Goal: Task Accomplishment & Management: Manage account settings

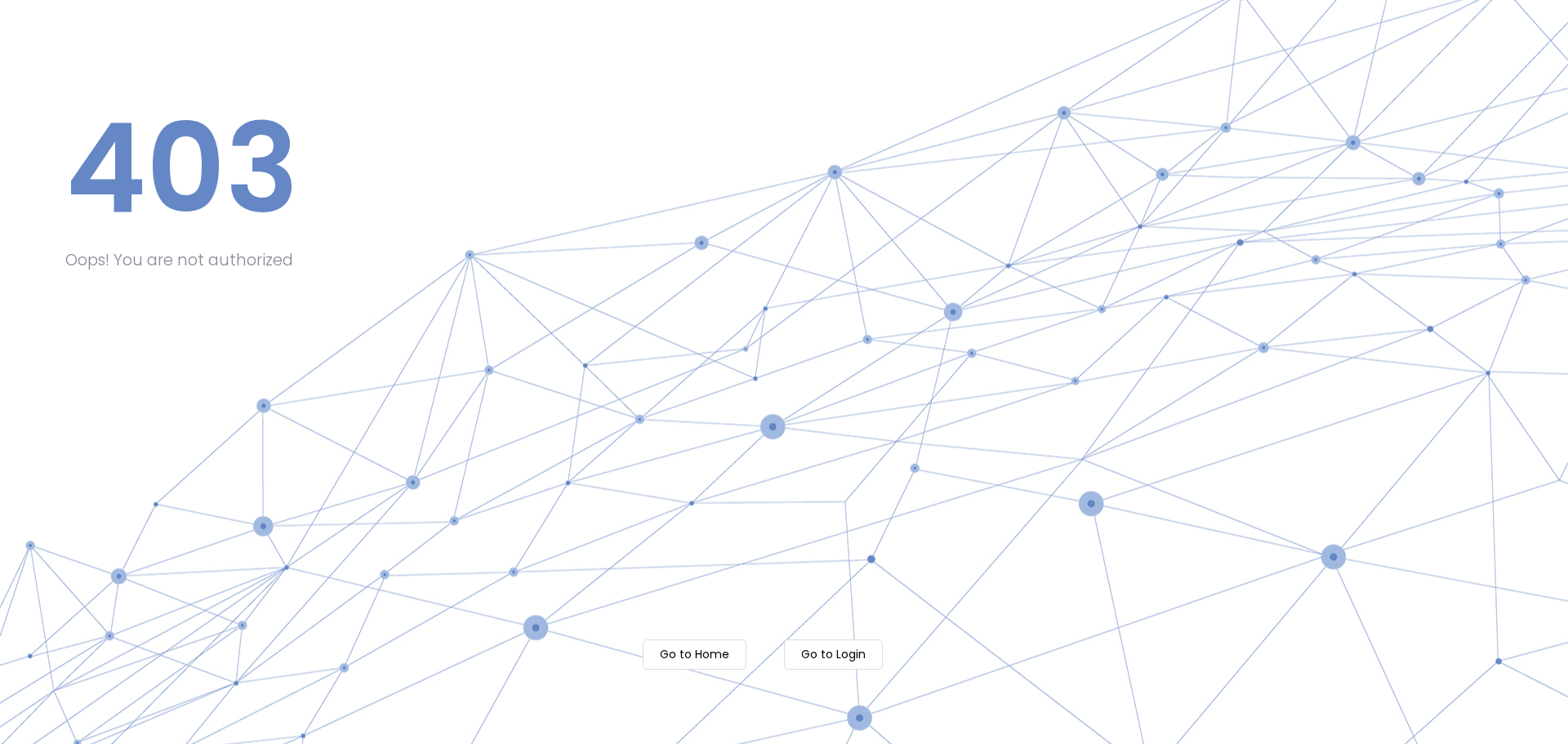
click at [855, 651] on m-button "Go to Login" at bounding box center [833, 654] width 99 height 30
click at [816, 660] on m-button "Go to Login" at bounding box center [833, 654] width 99 height 30
click at [676, 647] on m-button "Go to Home" at bounding box center [695, 654] width 104 height 30
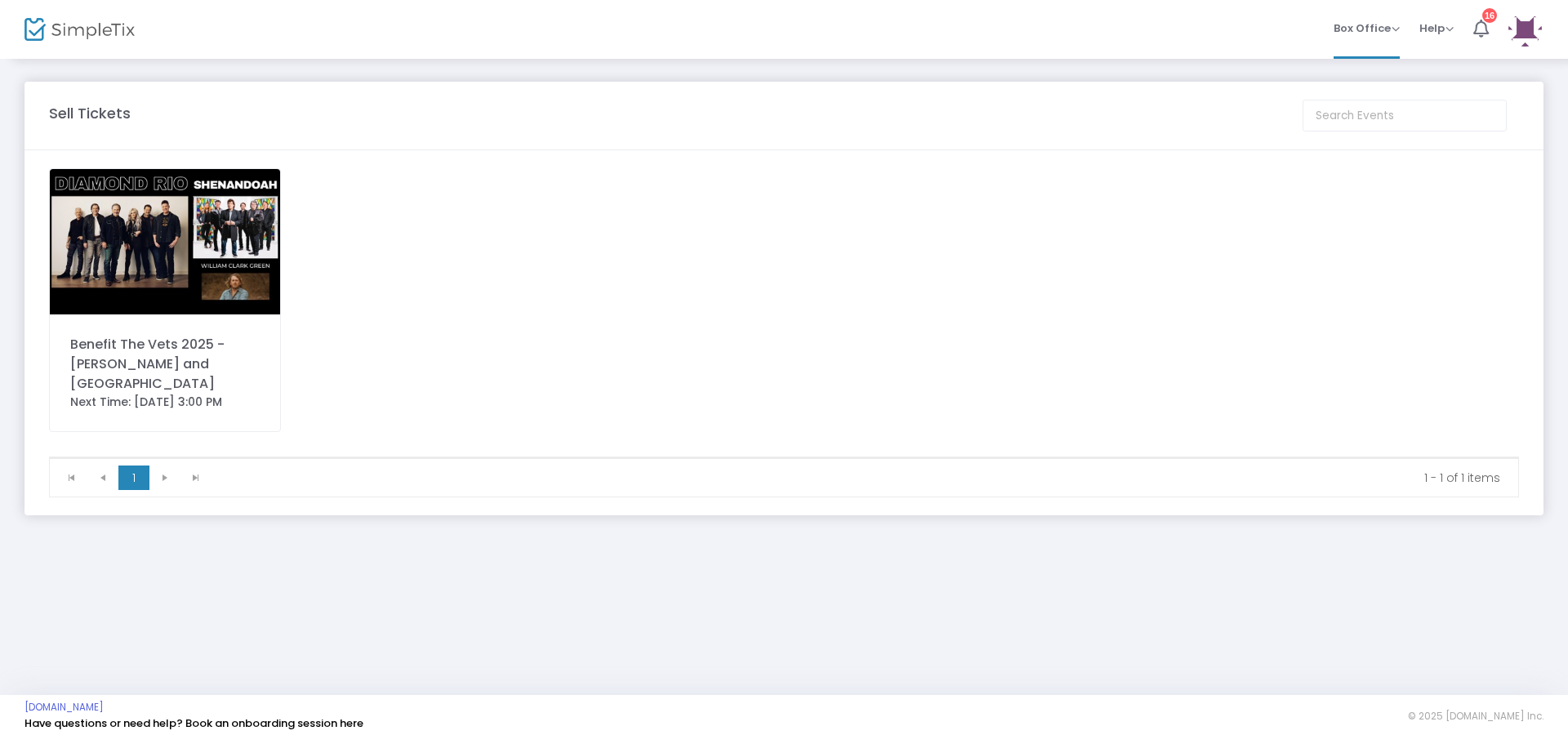
click at [169, 364] on div "Benefit The Vets 2025 - [PERSON_NAME] and [GEOGRAPHIC_DATA]" at bounding box center [164, 364] width 190 height 59
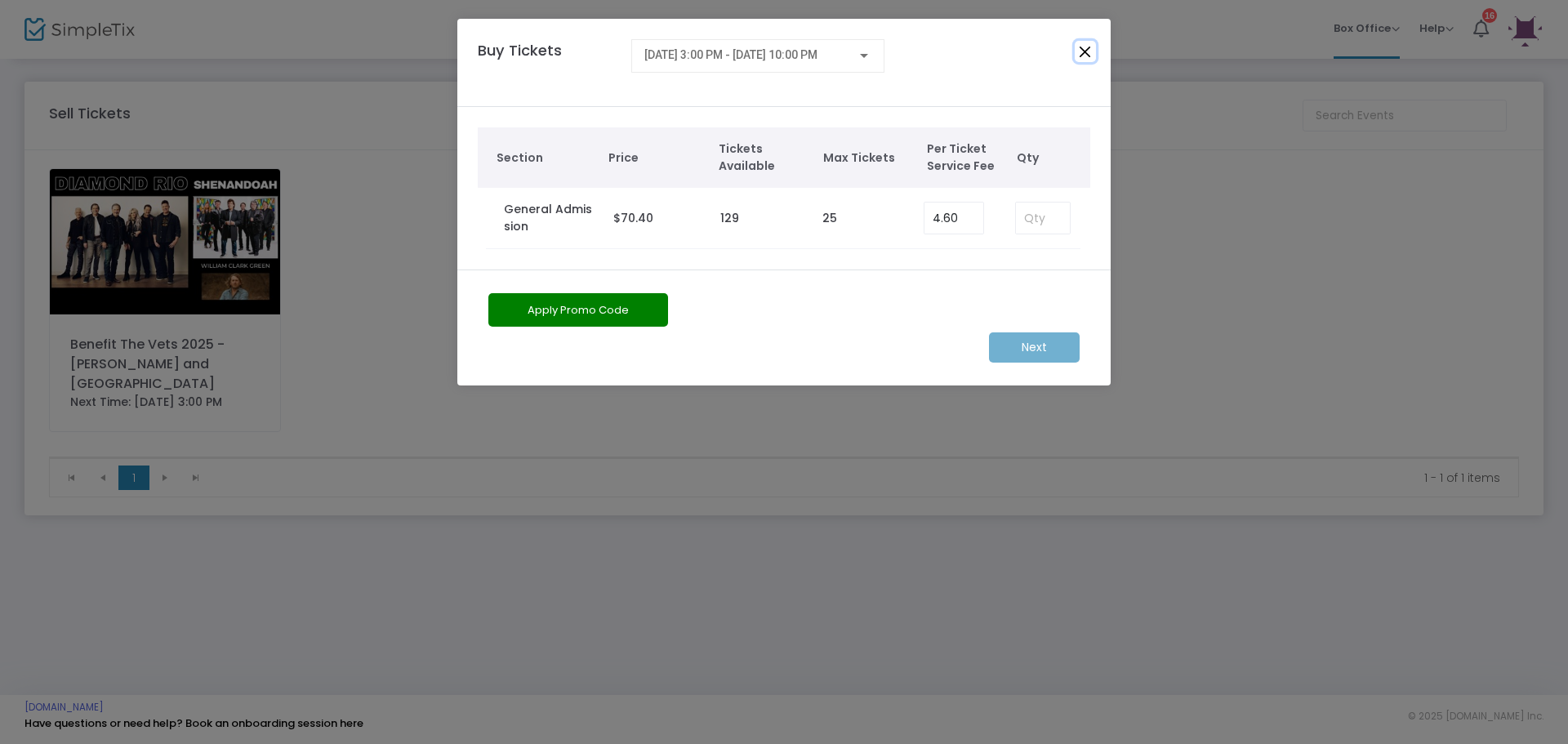
click at [1090, 48] on button "Close" at bounding box center [1085, 51] width 21 height 21
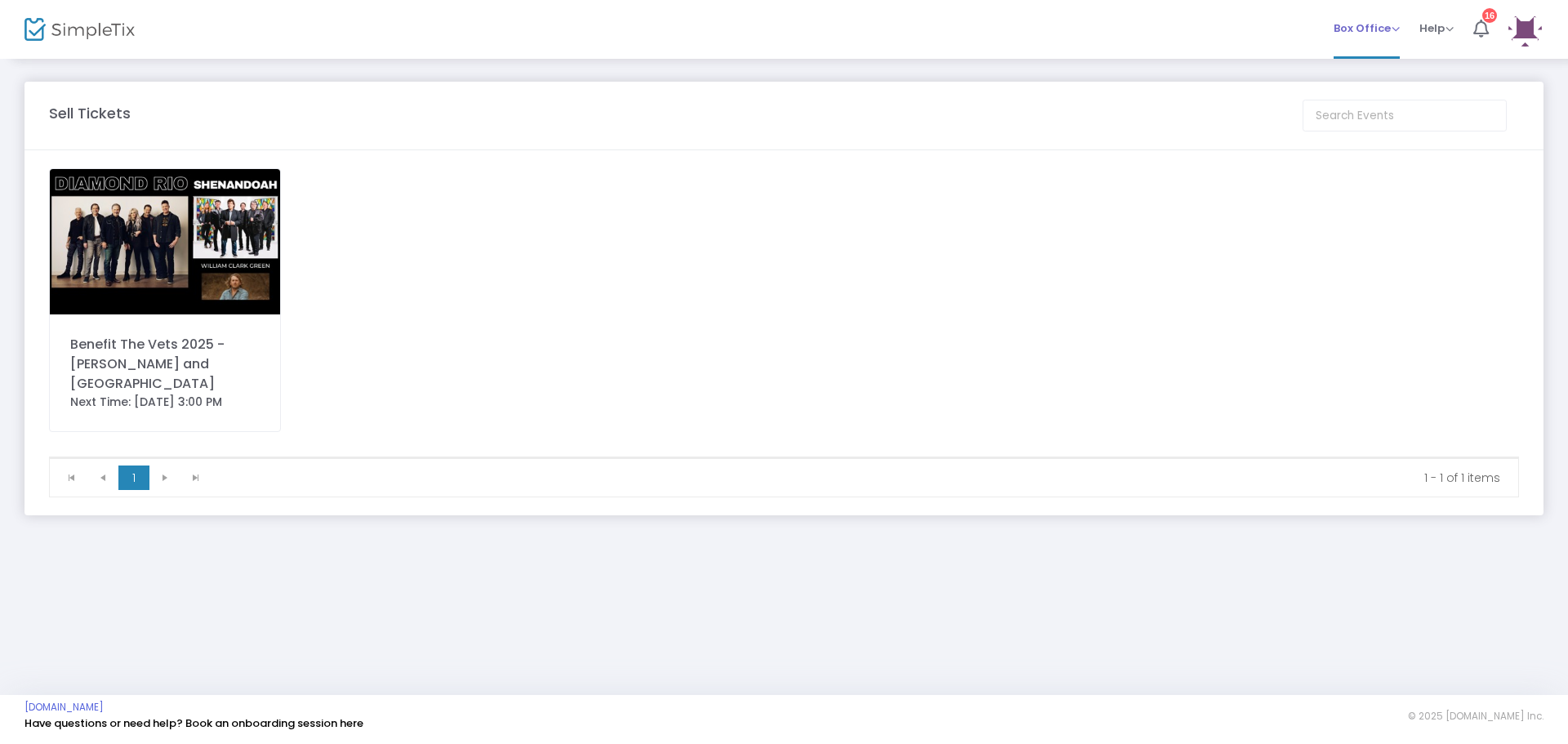
click at [1388, 25] on span "Box Office" at bounding box center [1366, 27] width 66 height 15
click at [948, 283] on div "Benefit The Vets 2025 - [PERSON_NAME] and SHENANDOAH Next Time: [DATE] 3:00 PM" at bounding box center [784, 312] width 1486 height 288
click at [1391, 15] on span "Box Office Sell Tickets Bookings Sell Season Pass" at bounding box center [1366, 28] width 66 height 42
click at [1385, 37] on span "Box Office Sell Tickets Bookings Sell Season Pass" at bounding box center [1366, 28] width 66 height 42
click at [1384, 26] on span "Box Office" at bounding box center [1366, 27] width 66 height 15
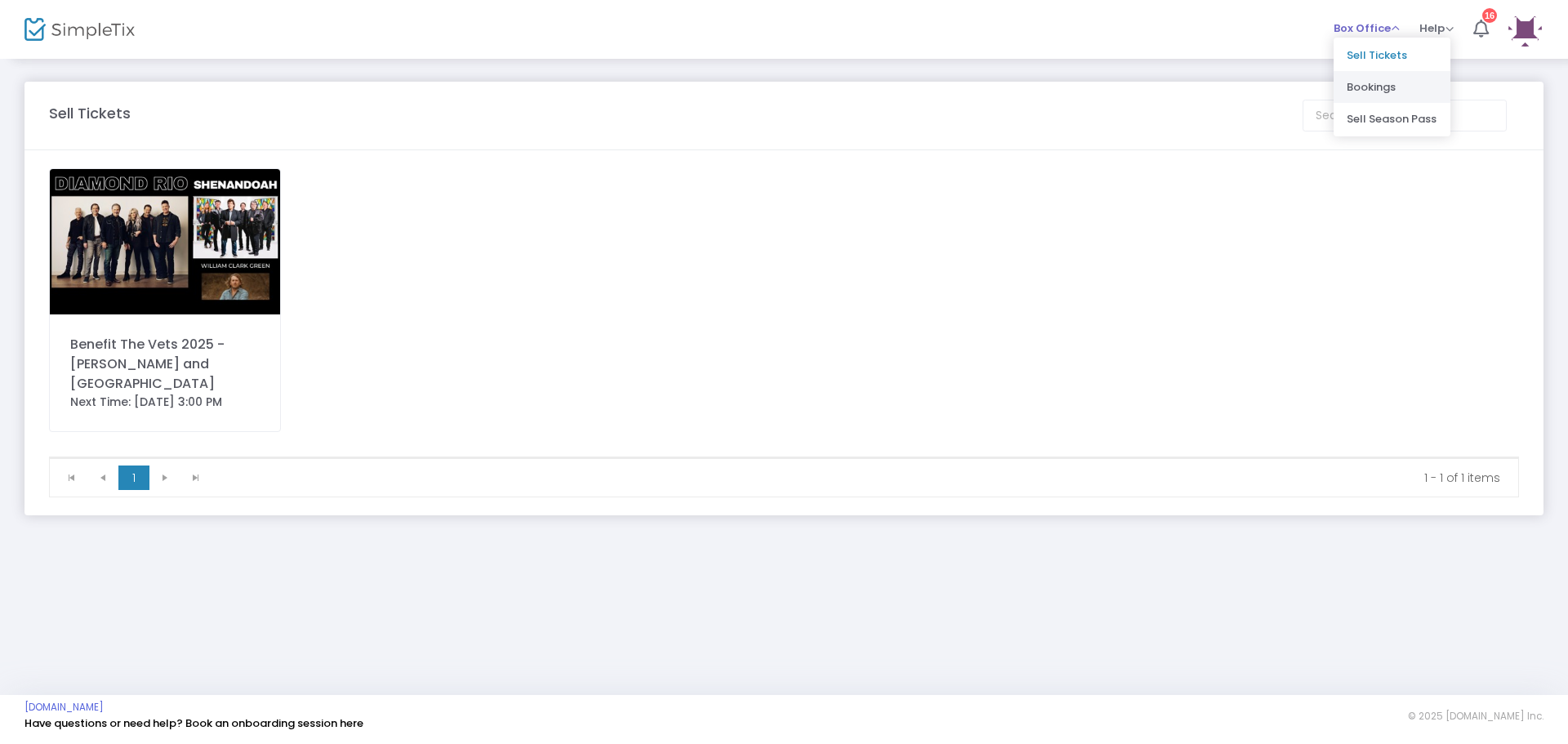
click at [1353, 92] on li "Bookings" at bounding box center [1392, 86] width 117 height 32
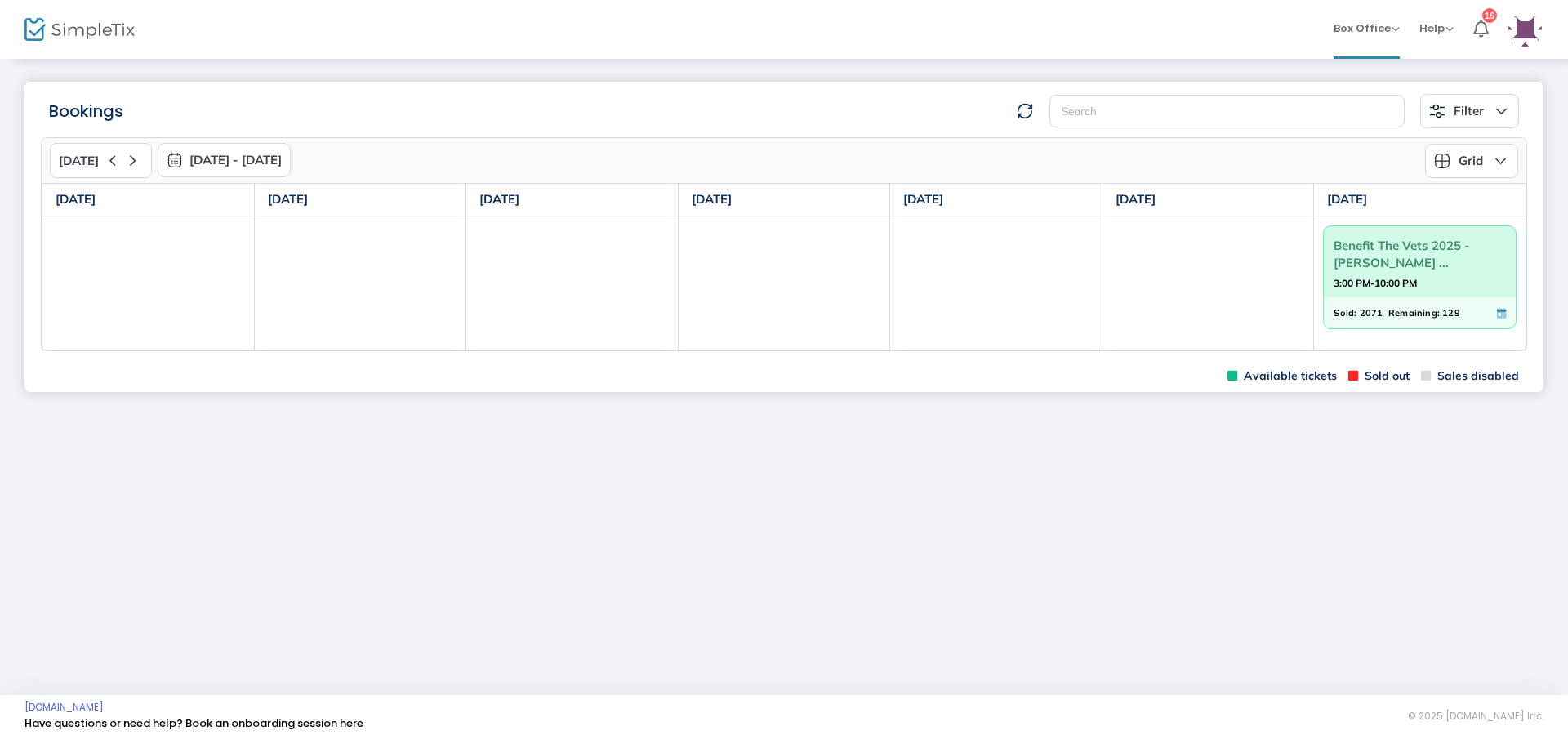
click at [1434, 305] on span "Remaining:" at bounding box center [1414, 312] width 52 height 18
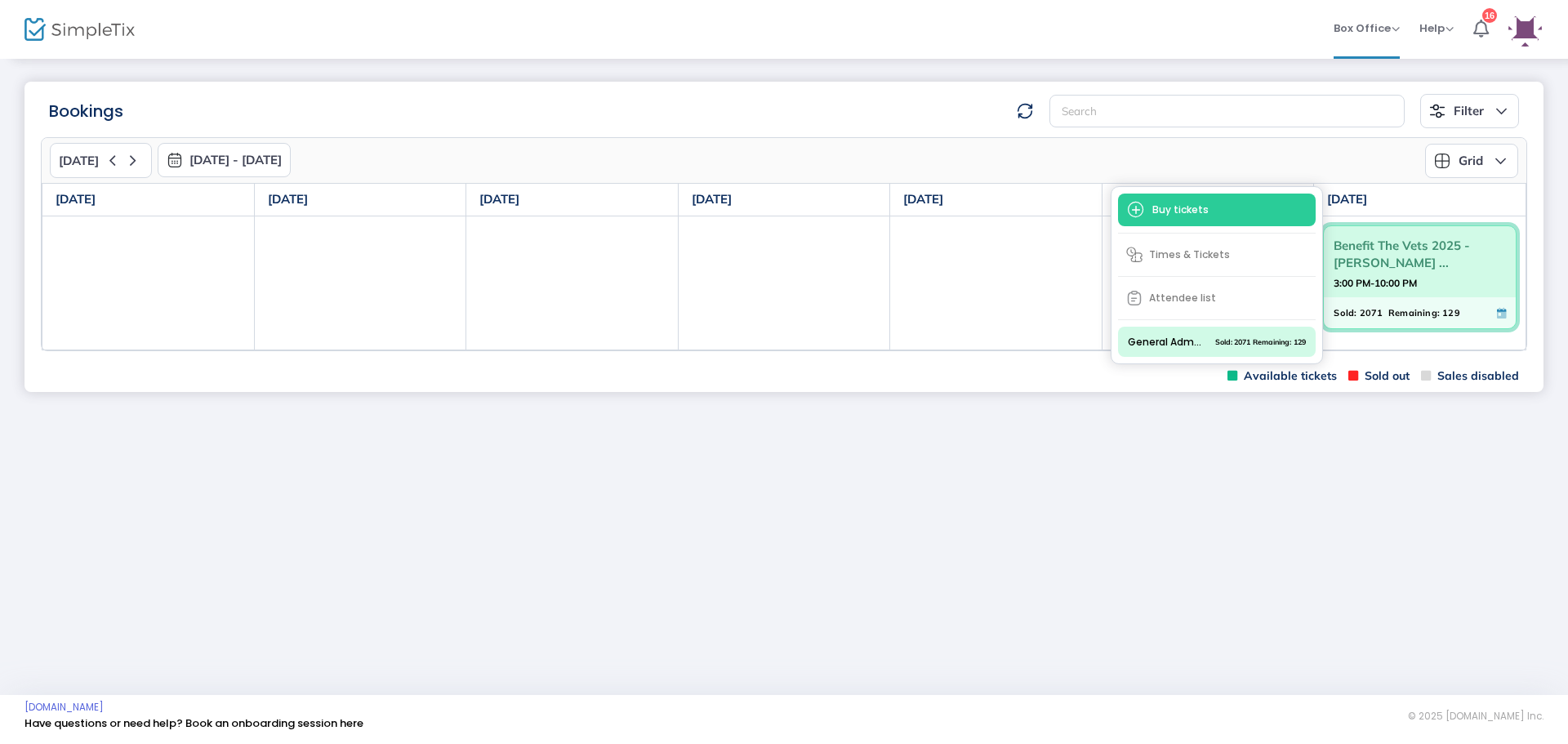
click at [1168, 297] on span "Attendee list" at bounding box center [1217, 298] width 198 height 29
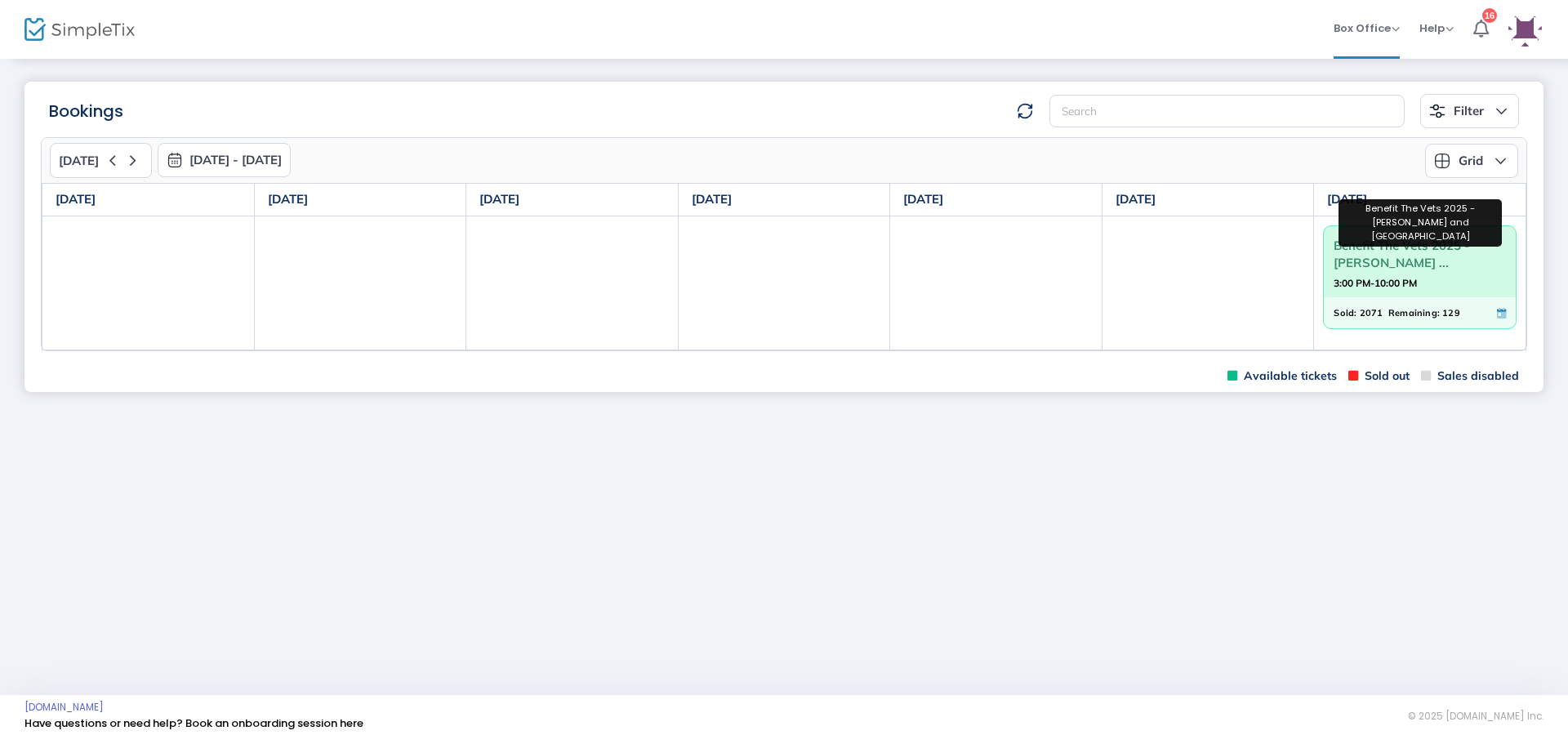
click at [1404, 265] on span "Benefit The Vets 2025 - [PERSON_NAME] ..." at bounding box center [1420, 253] width 173 height 43
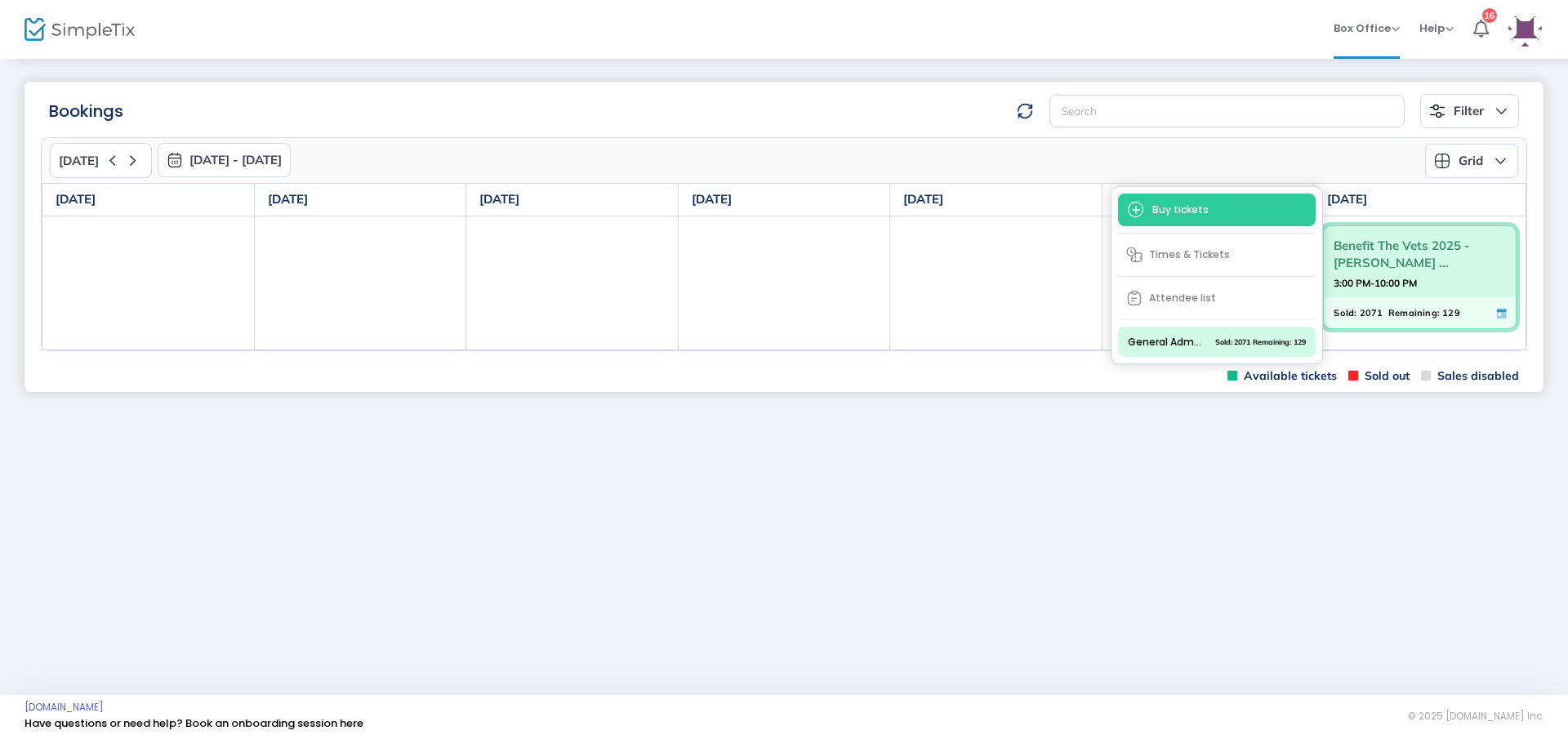
click at [1210, 255] on span "Times & Tickets" at bounding box center [1217, 254] width 198 height 29
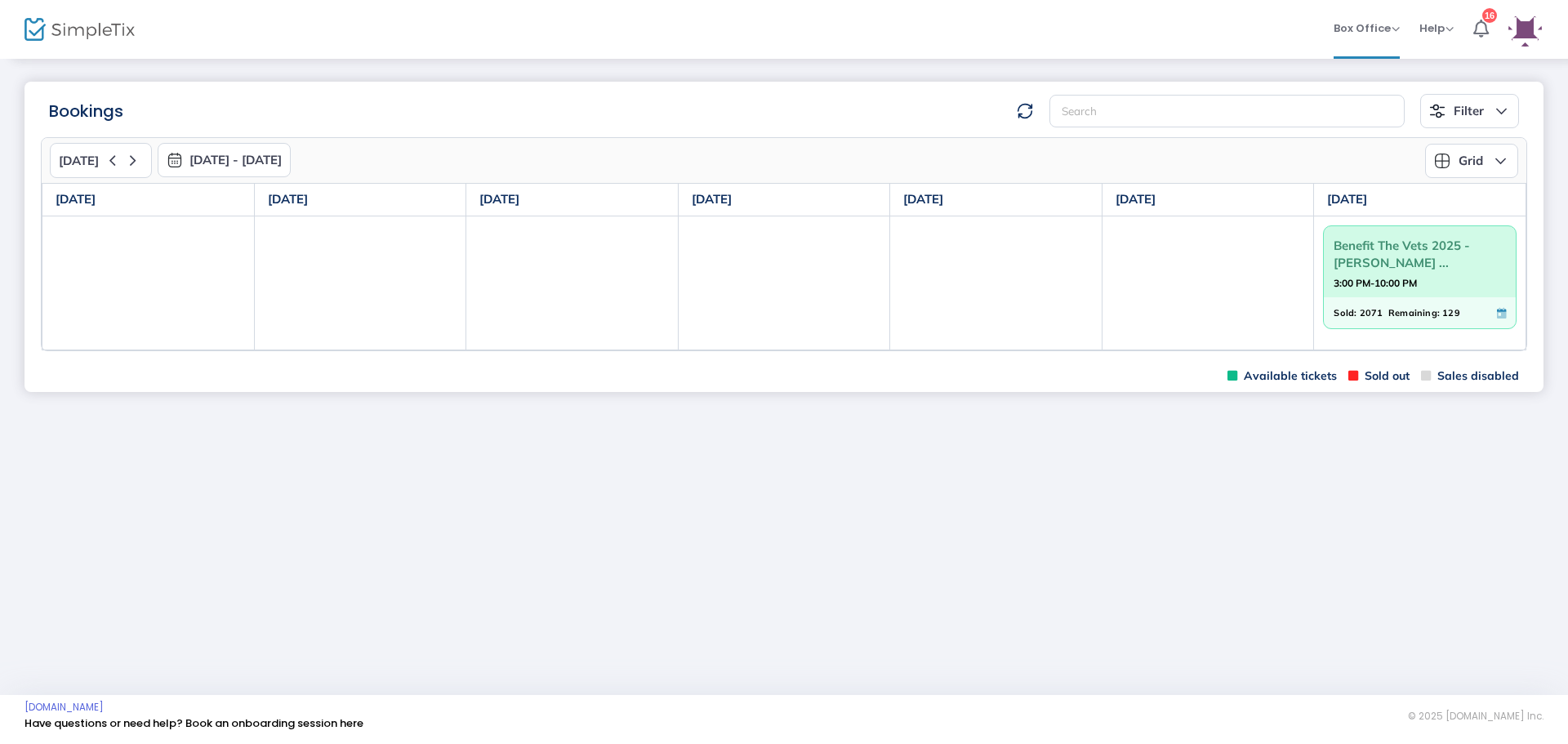
click at [1427, 283] on span "3:00 PM-10:00 PM" at bounding box center [1420, 283] width 173 height 16
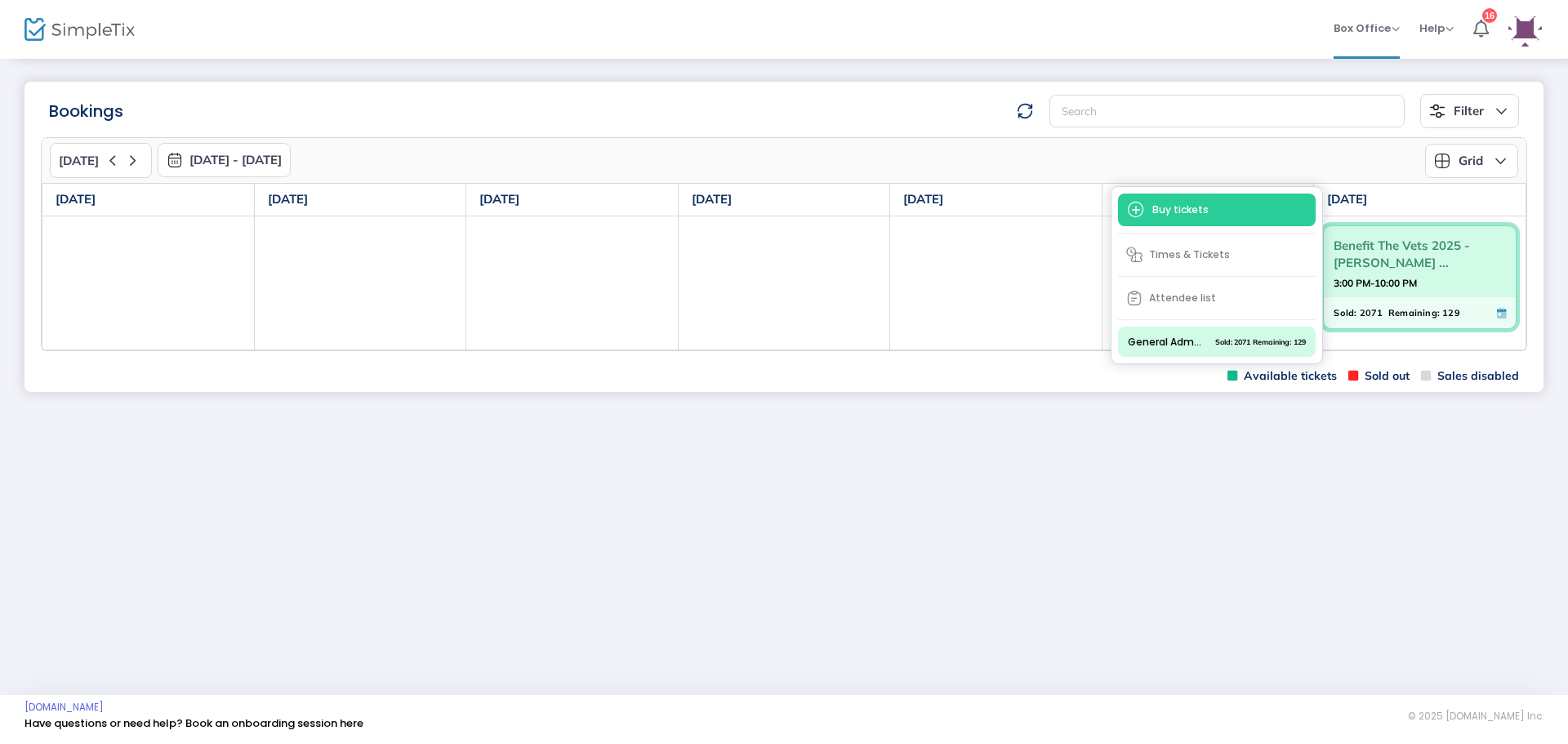
click at [1406, 291] on strong "3:00 PM-10:00 PM" at bounding box center [1375, 283] width 84 height 20
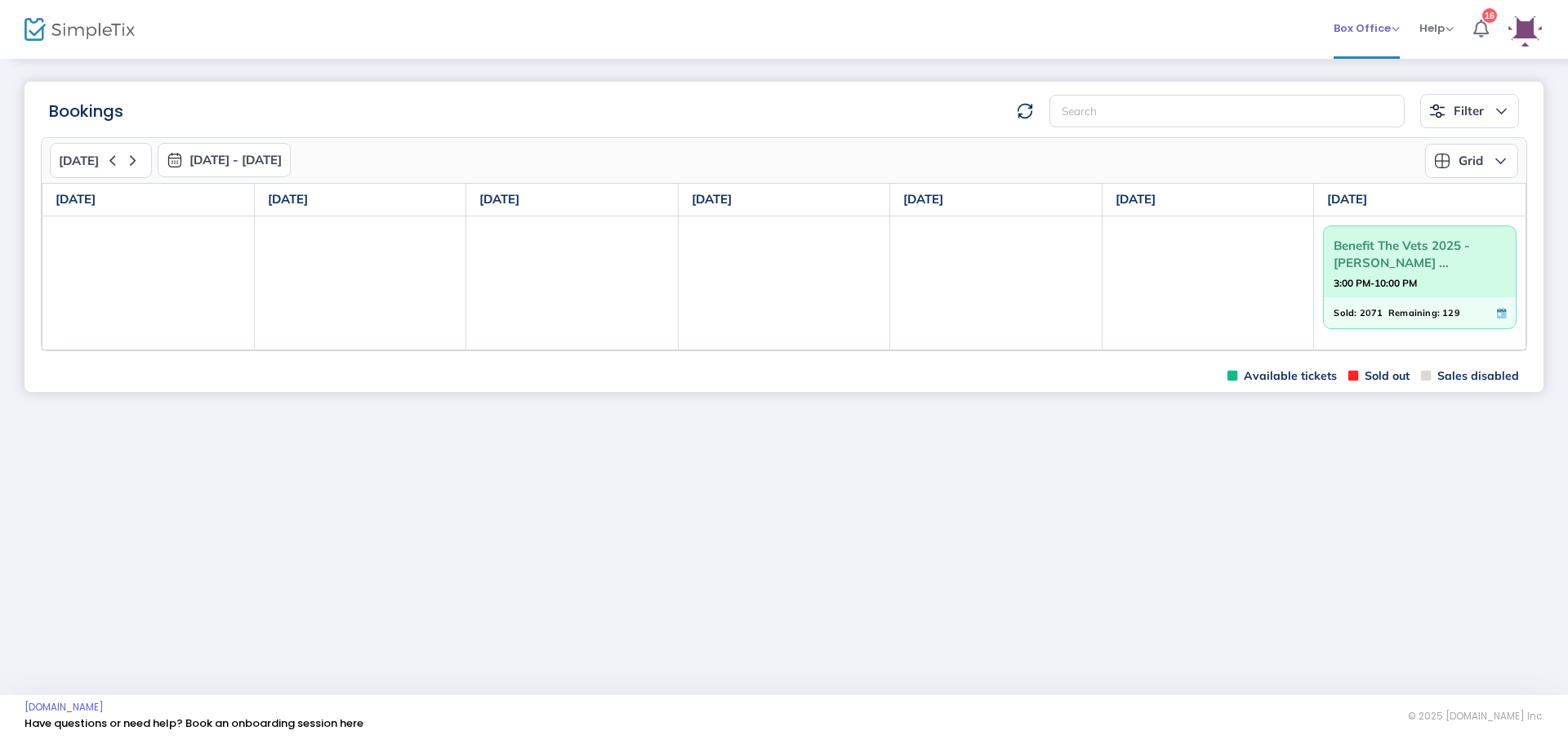
click at [1380, 32] on span "Box Office" at bounding box center [1366, 27] width 66 height 15
click at [1078, 153] on div "Grid Monthly Grid Days" at bounding box center [1151, 161] width 734 height 35
click at [1520, 30] on img at bounding box center [1525, 29] width 34 height 34
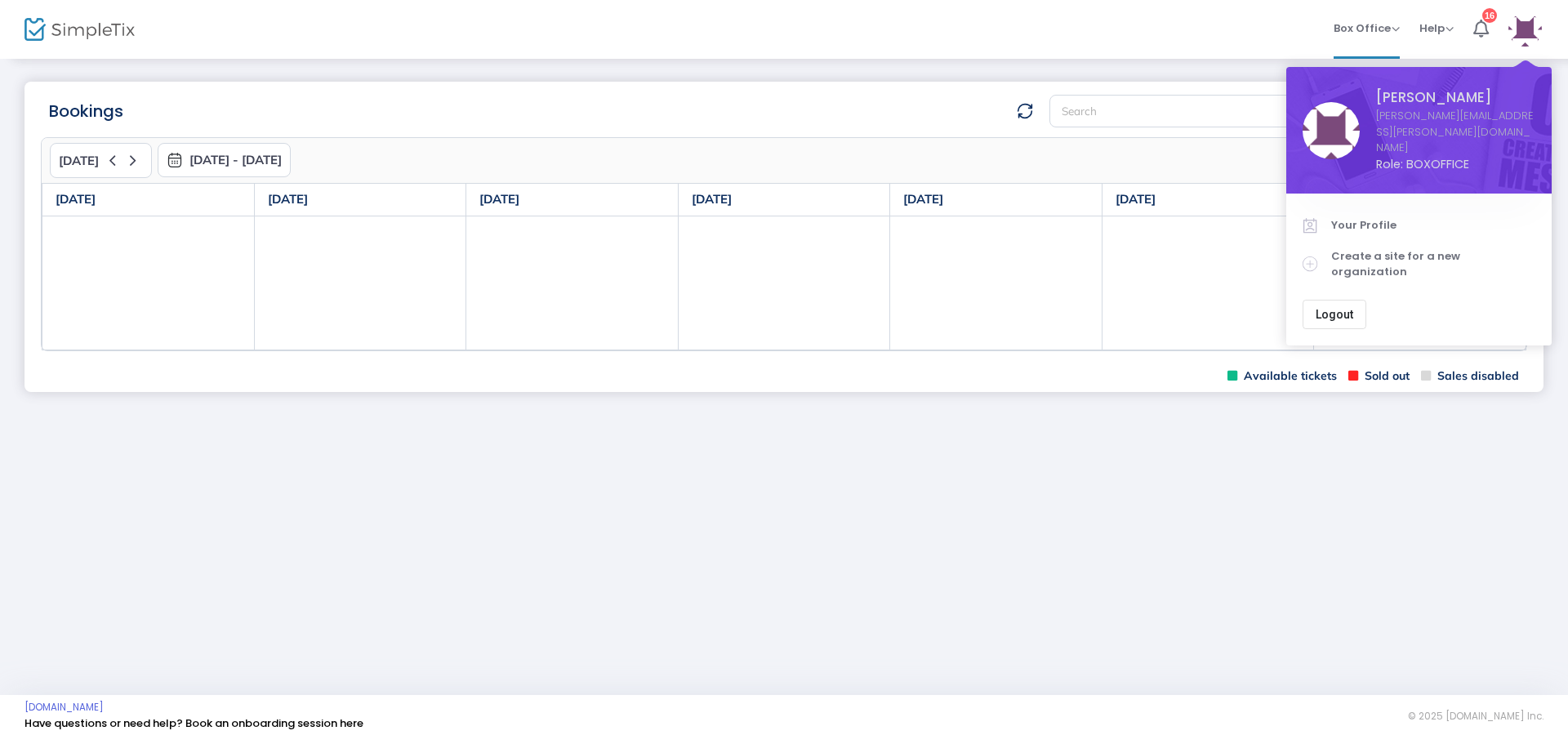
click at [1186, 42] on div "Box Office Sell Tickets Bookings Sell Season Pass Memberships Help View Docs Co…" at bounding box center [888, 29] width 1360 height 59
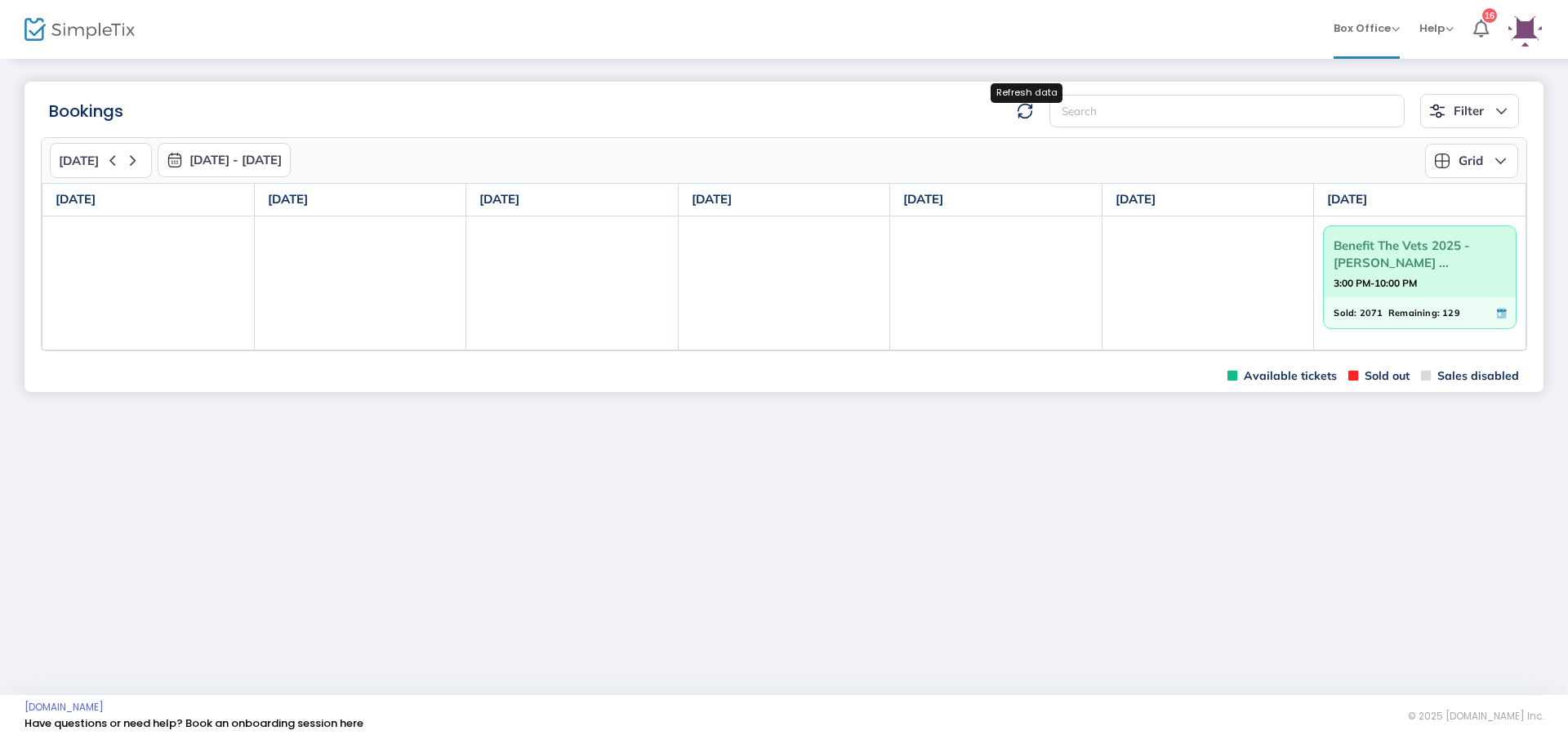
click at [1022, 106] on img at bounding box center [1025, 111] width 16 height 16
click at [1376, 248] on span "Benefit The Vets 2025 - [PERSON_NAME] ..." at bounding box center [1420, 253] width 173 height 43
